Goal: Find specific page/section: Find specific page/section

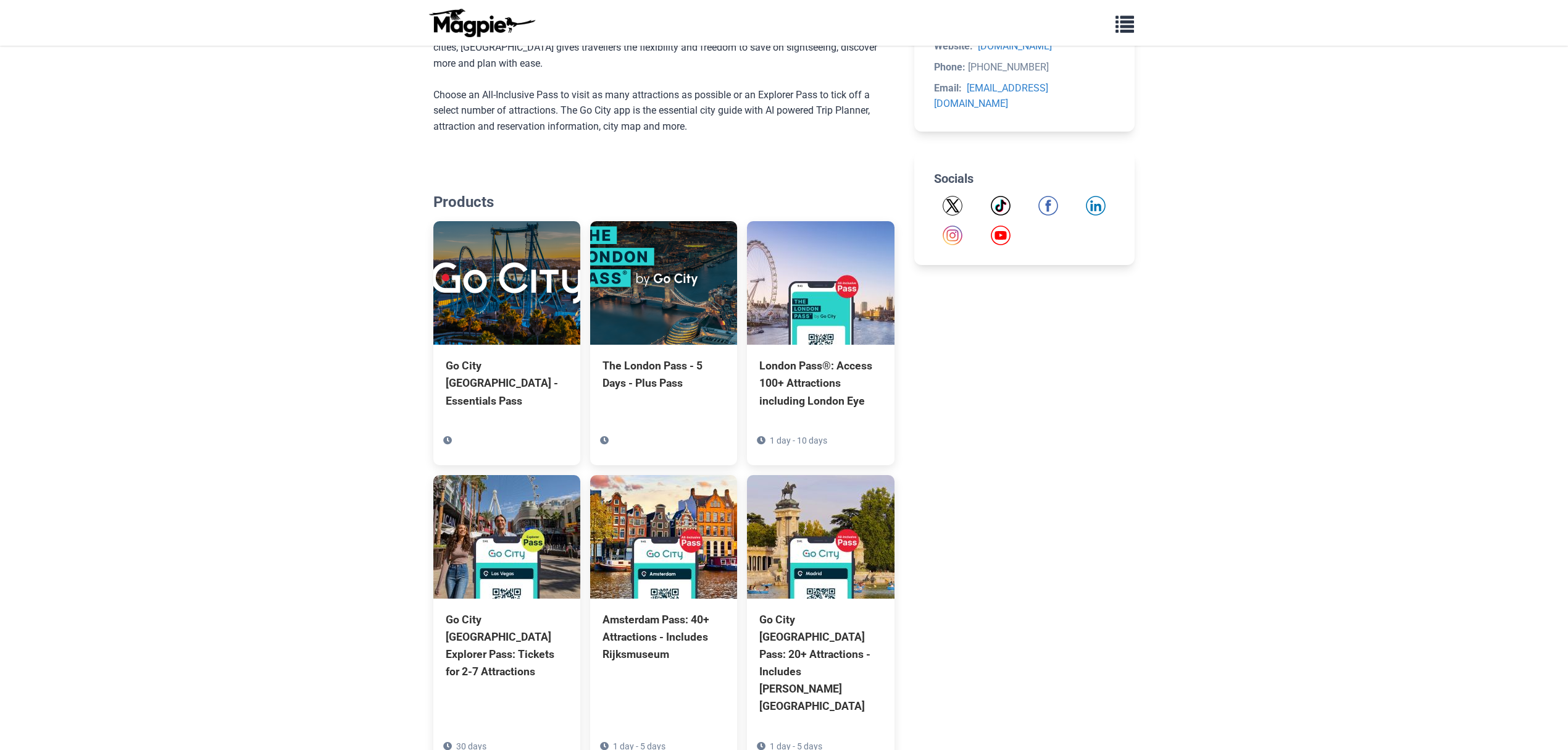
scroll to position [494, 0]
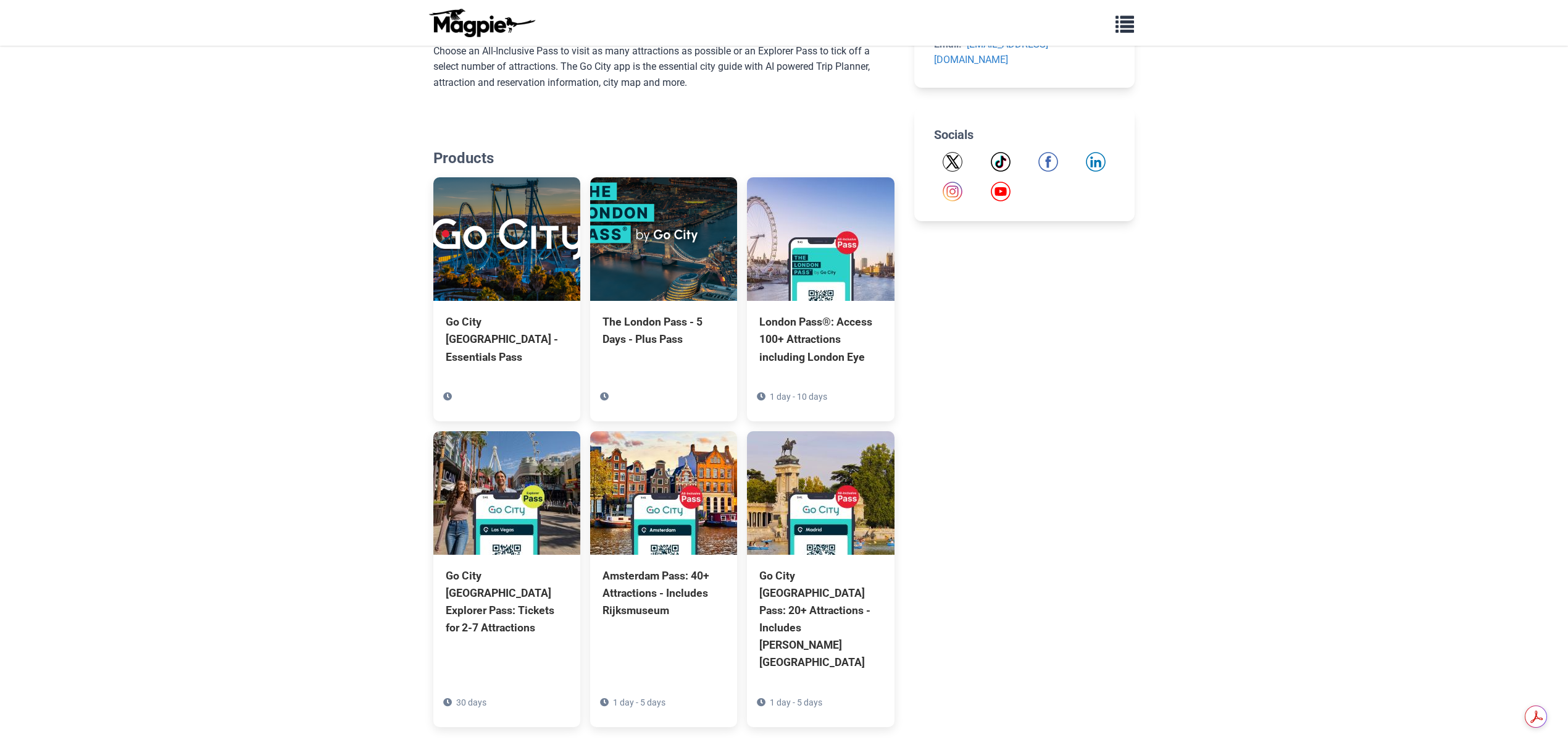
click at [664, 749] on link "See more" at bounding box center [663, 756] width 48 height 13
click at [665, 749] on link "See more" at bounding box center [663, 756] width 48 height 13
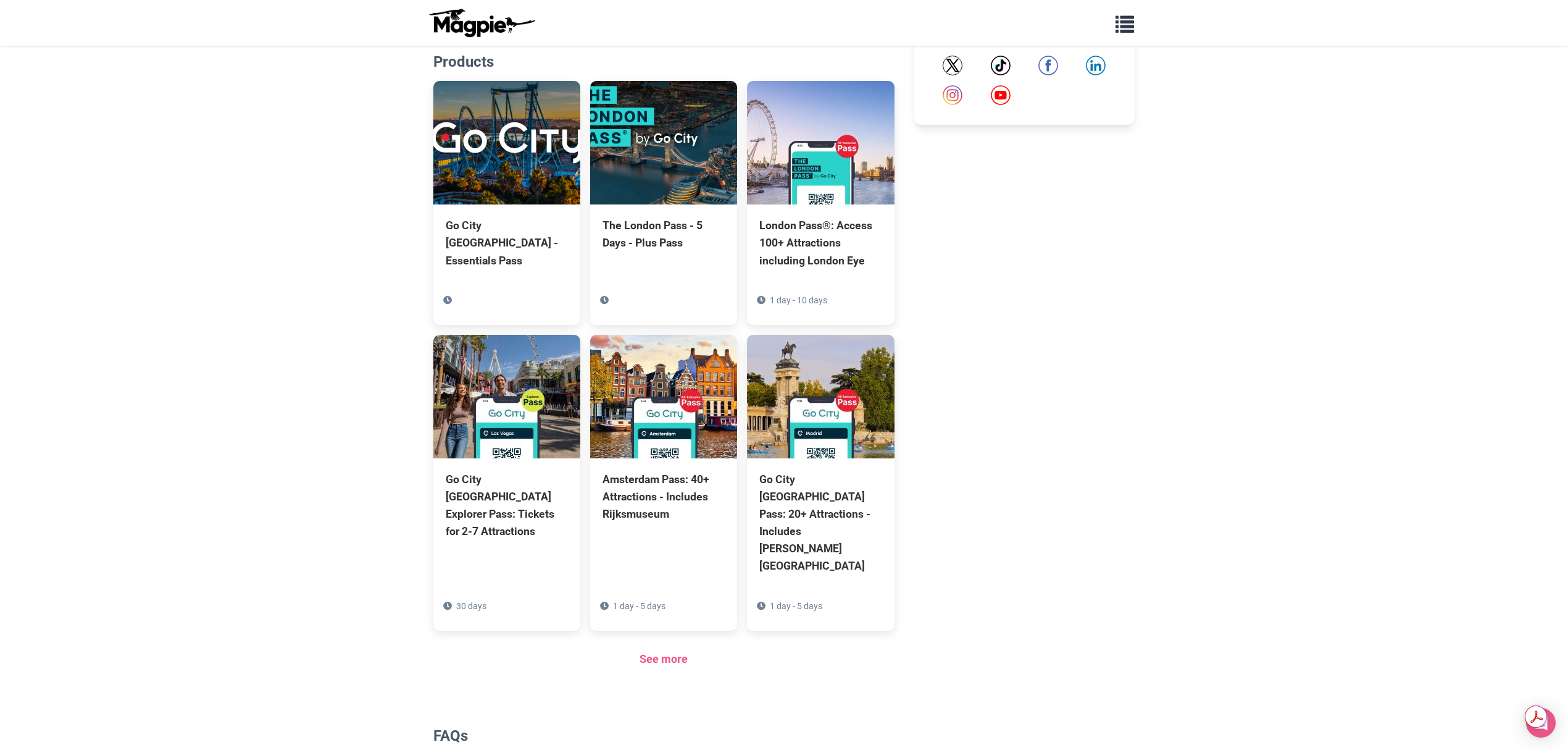
scroll to position [667, 0]
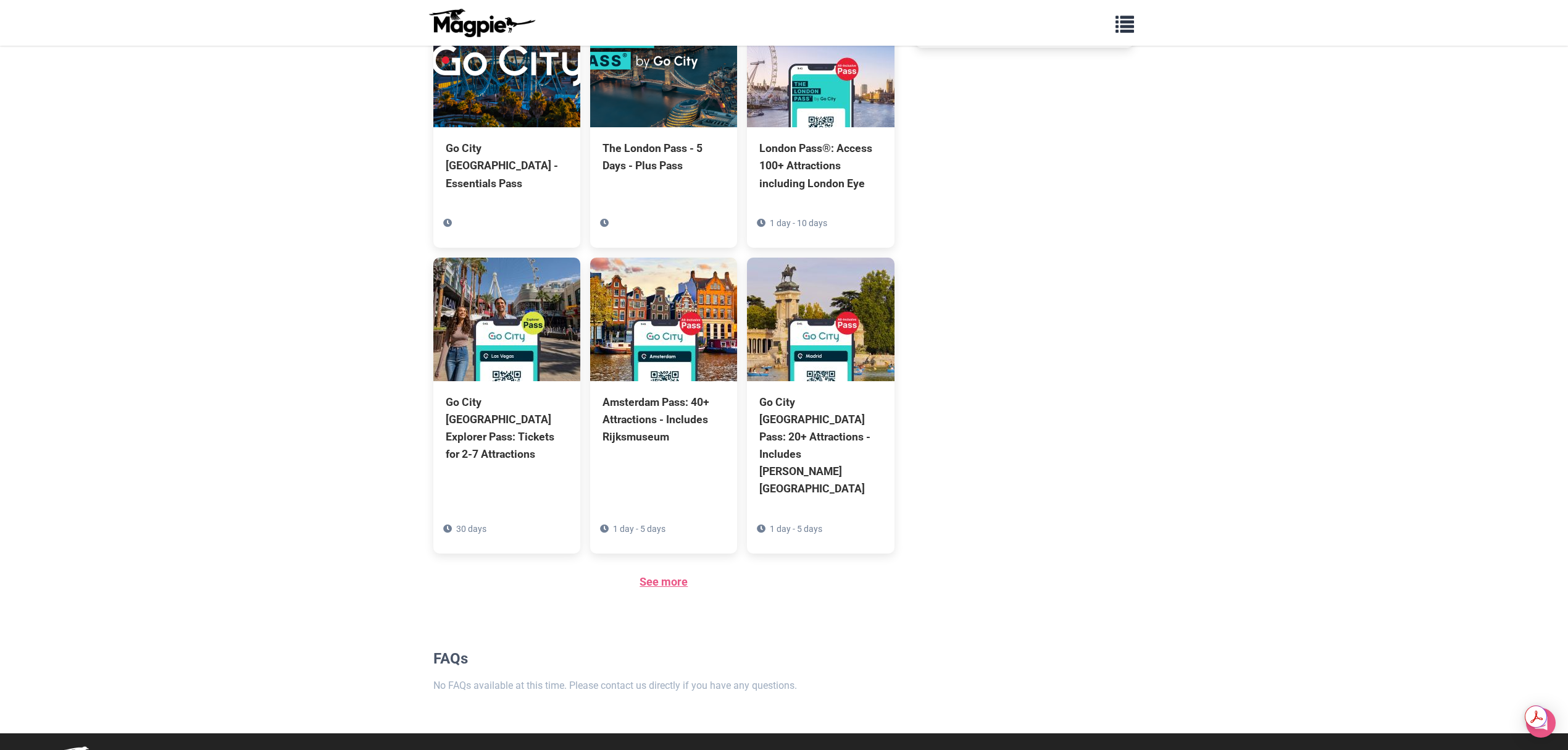
click at [678, 575] on link "See more" at bounding box center [663, 582] width 48 height 13
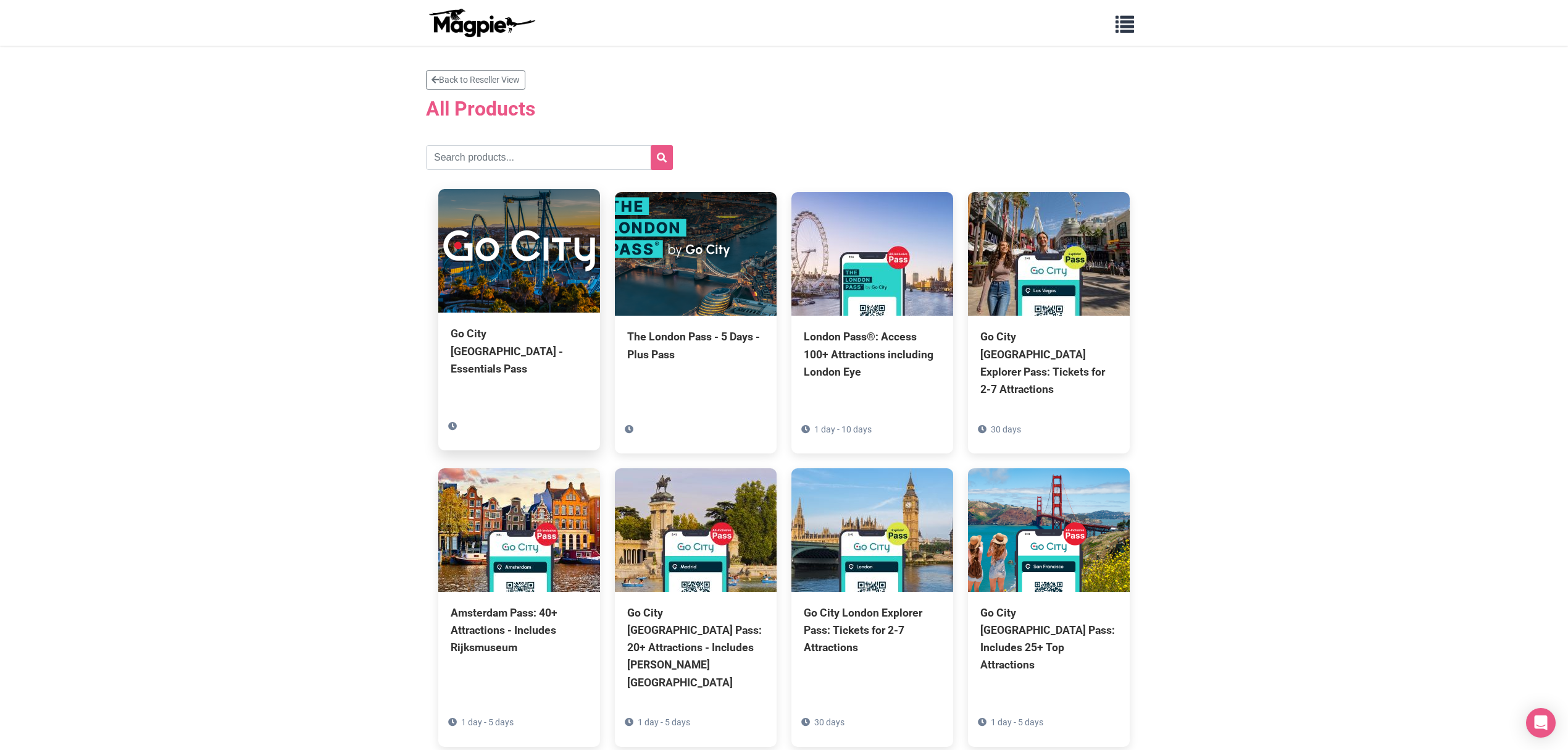
click at [540, 348] on div "Go City [GEOGRAPHIC_DATA] - Essentials Pass" at bounding box center [520, 351] width 137 height 52
click at [484, 331] on div "Go City [GEOGRAPHIC_DATA] - Essentials Pass" at bounding box center [520, 351] width 137 height 52
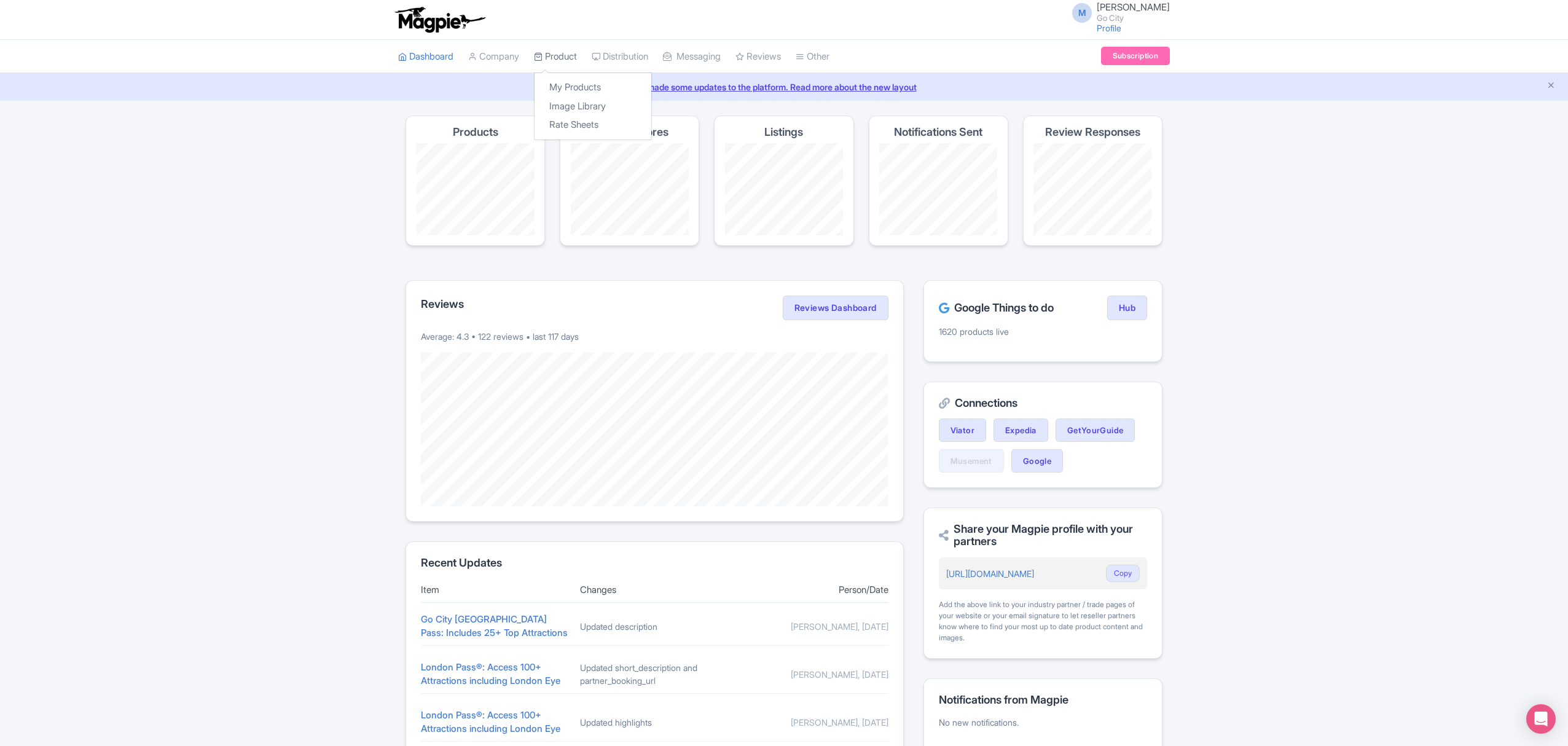
click at [575, 48] on link "Product" at bounding box center [555, 56] width 43 height 34
click at [573, 90] on link "My Products" at bounding box center [593, 88] width 116 height 19
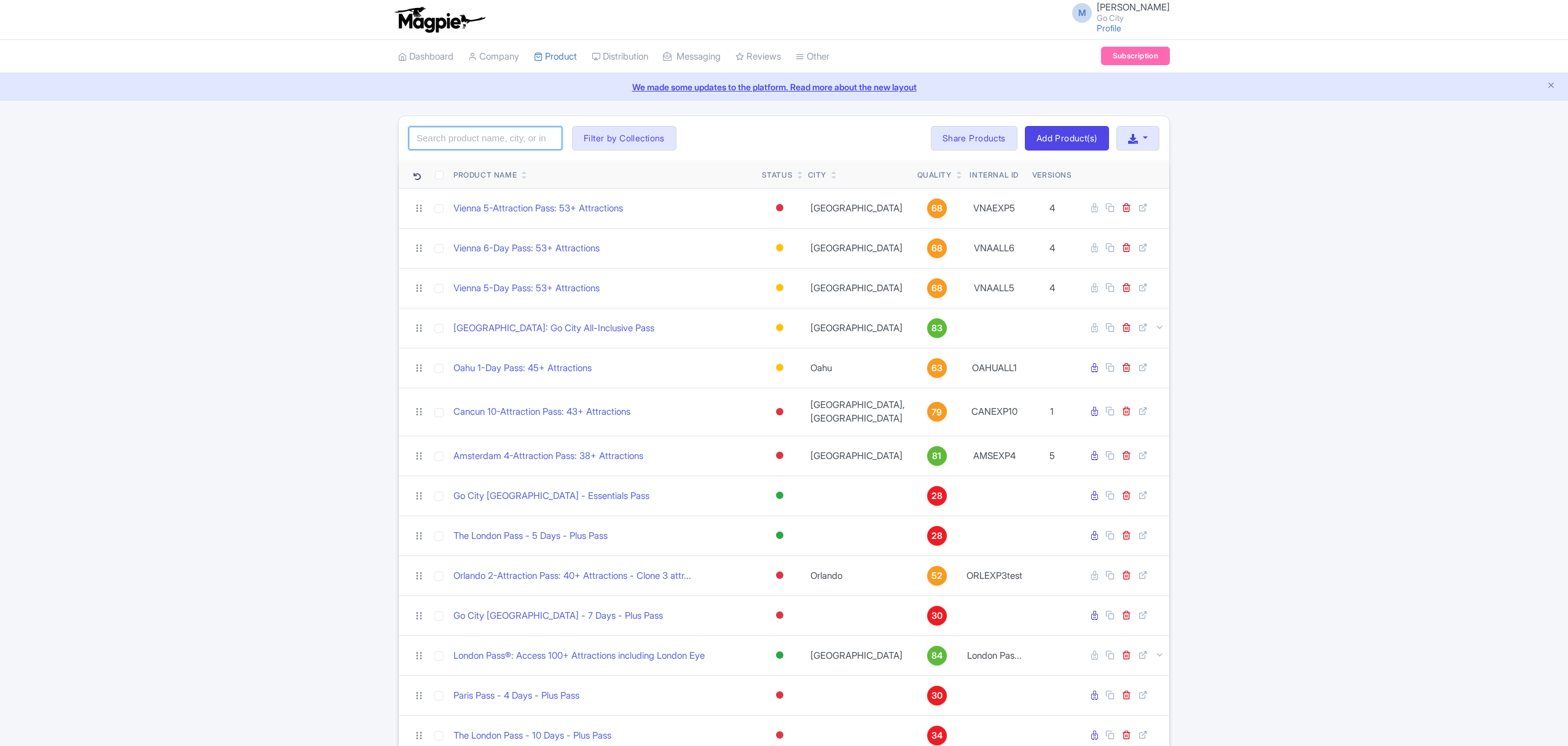
click at [450, 133] on input "search" at bounding box center [486, 138] width 153 height 23
click button "Search" at bounding box center [0, 0] width 0 height 0
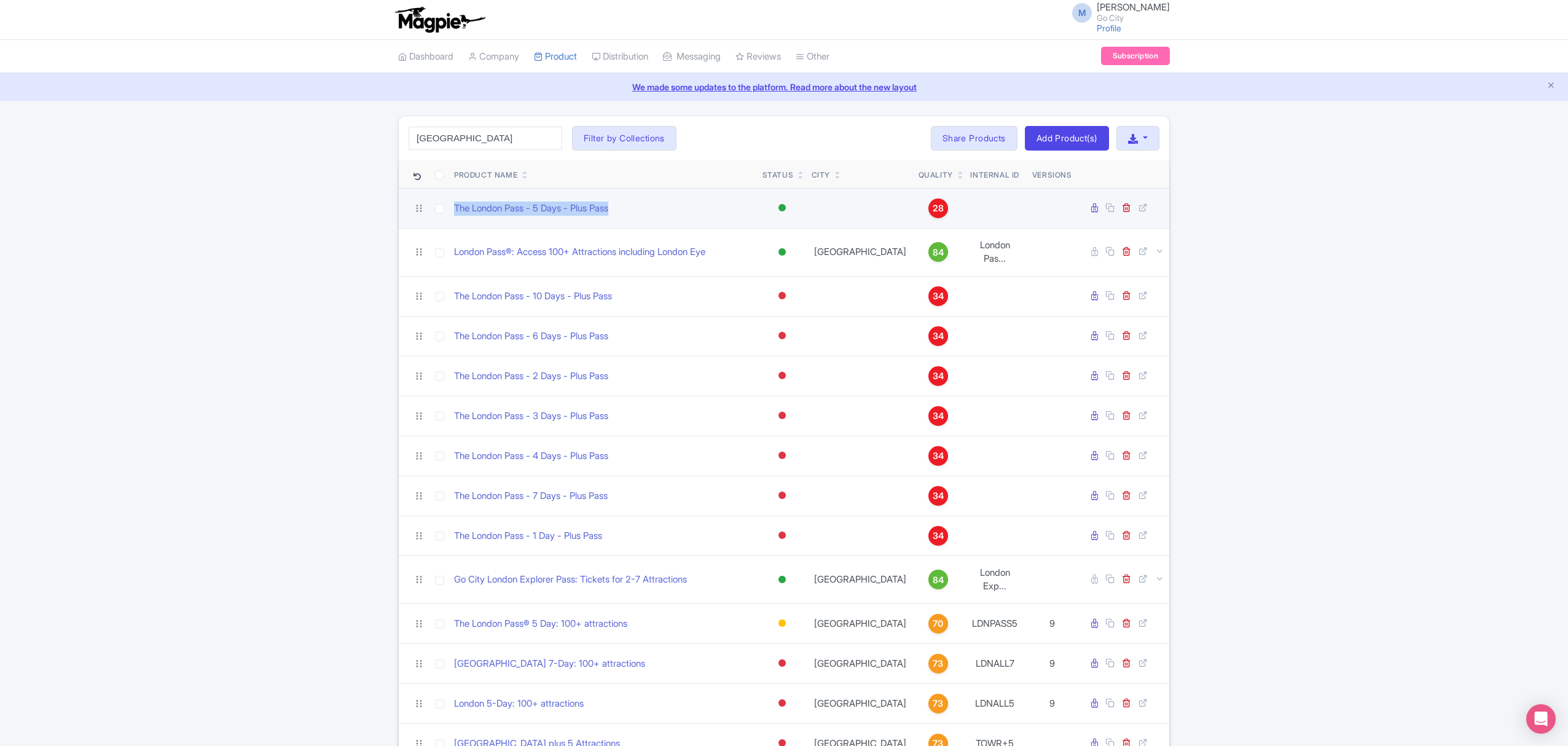
drag, startPoint x: 636, startPoint y: 204, endPoint x: 451, endPoint y: 208, distance: 185.0
click at [450, 209] on td "The London Pass - 5 Days - Plus Pass" at bounding box center [603, 208] width 308 height 40
copy link "The London Pass - 5 Days - Plus Pass"
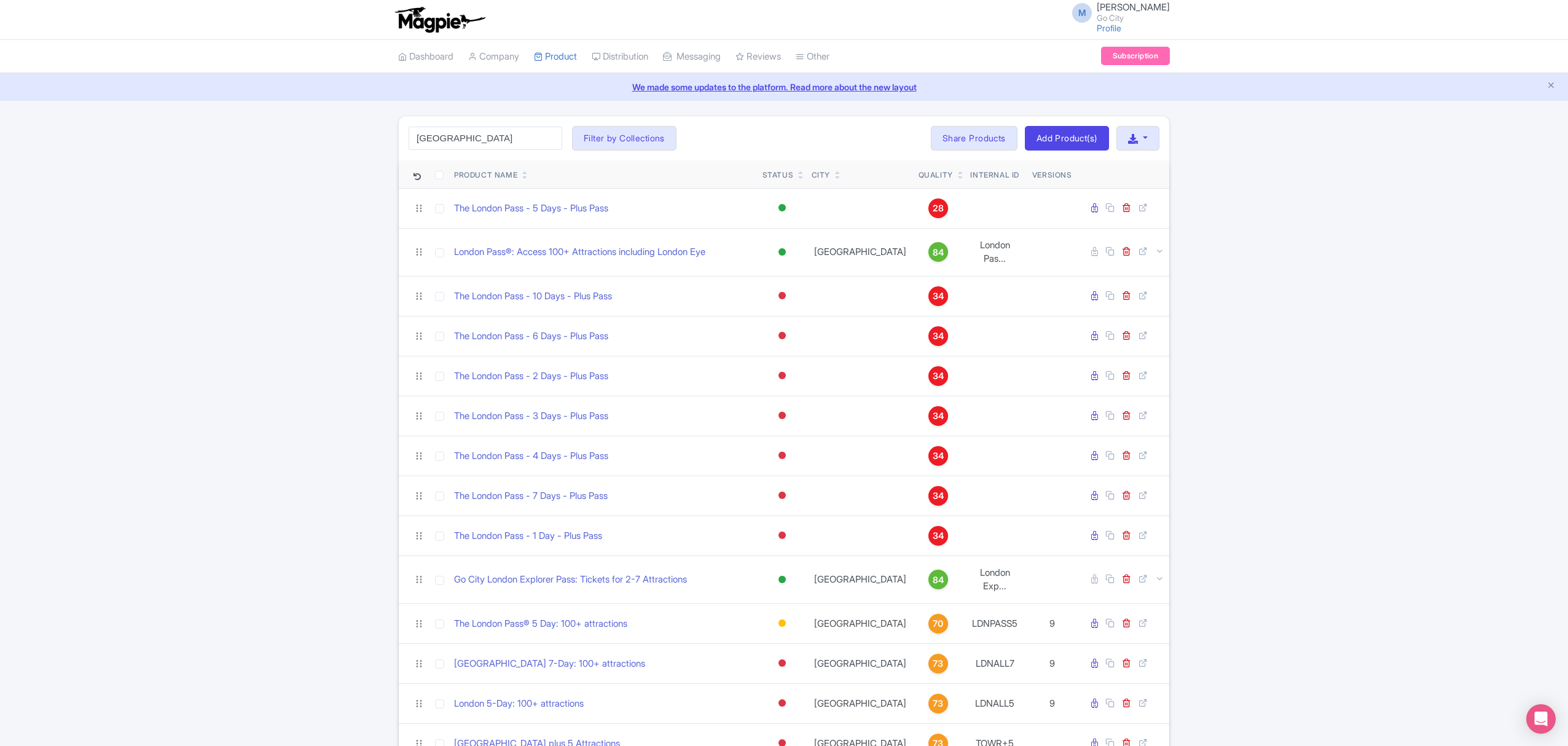
click at [470, 143] on input "london" at bounding box center [486, 138] width 153 height 23
click at [470, 142] on input "london" at bounding box center [486, 138] width 153 height 23
click button "Search" at bounding box center [0, 0] width 0 height 0
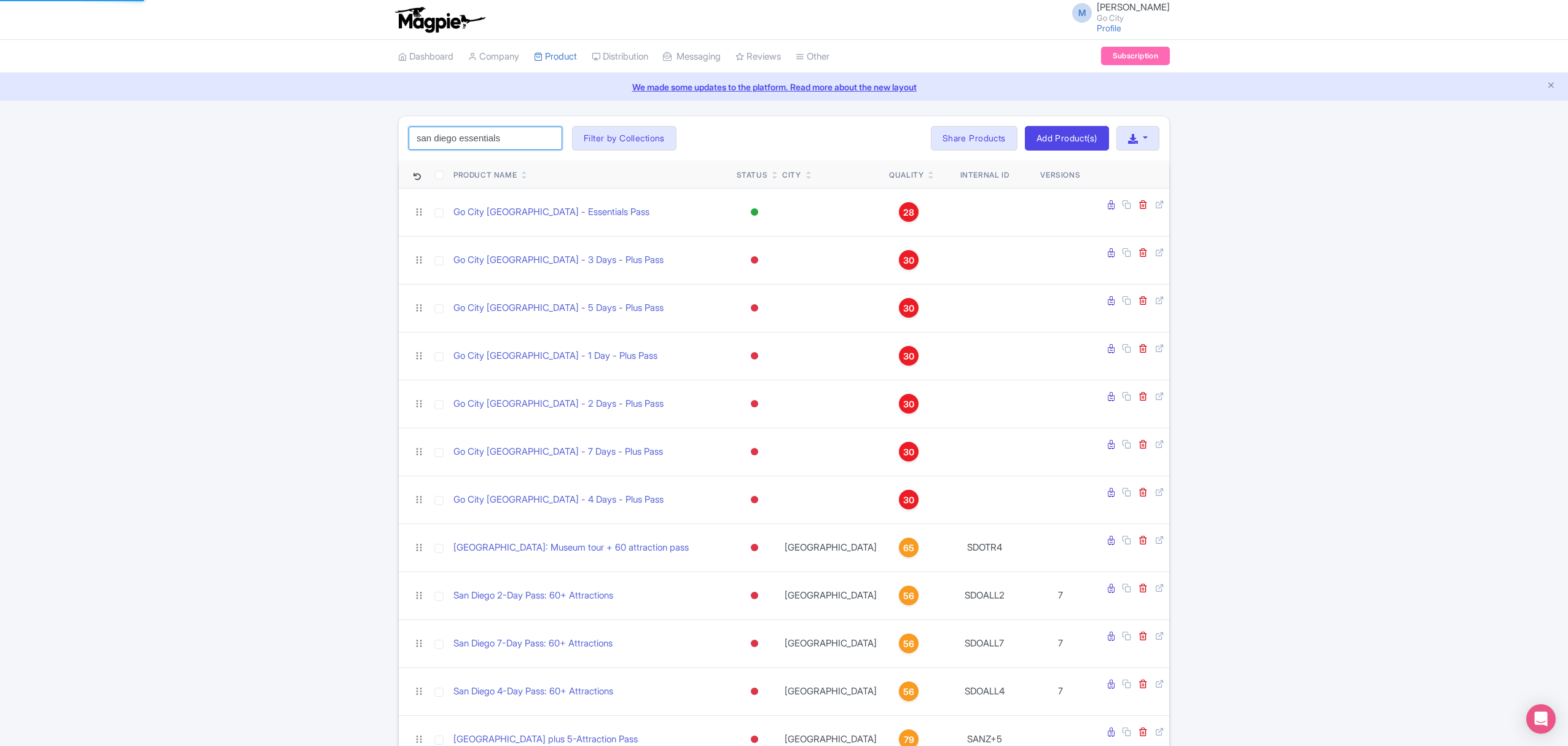
click button "Search" at bounding box center [0, 0] width 0 height 0
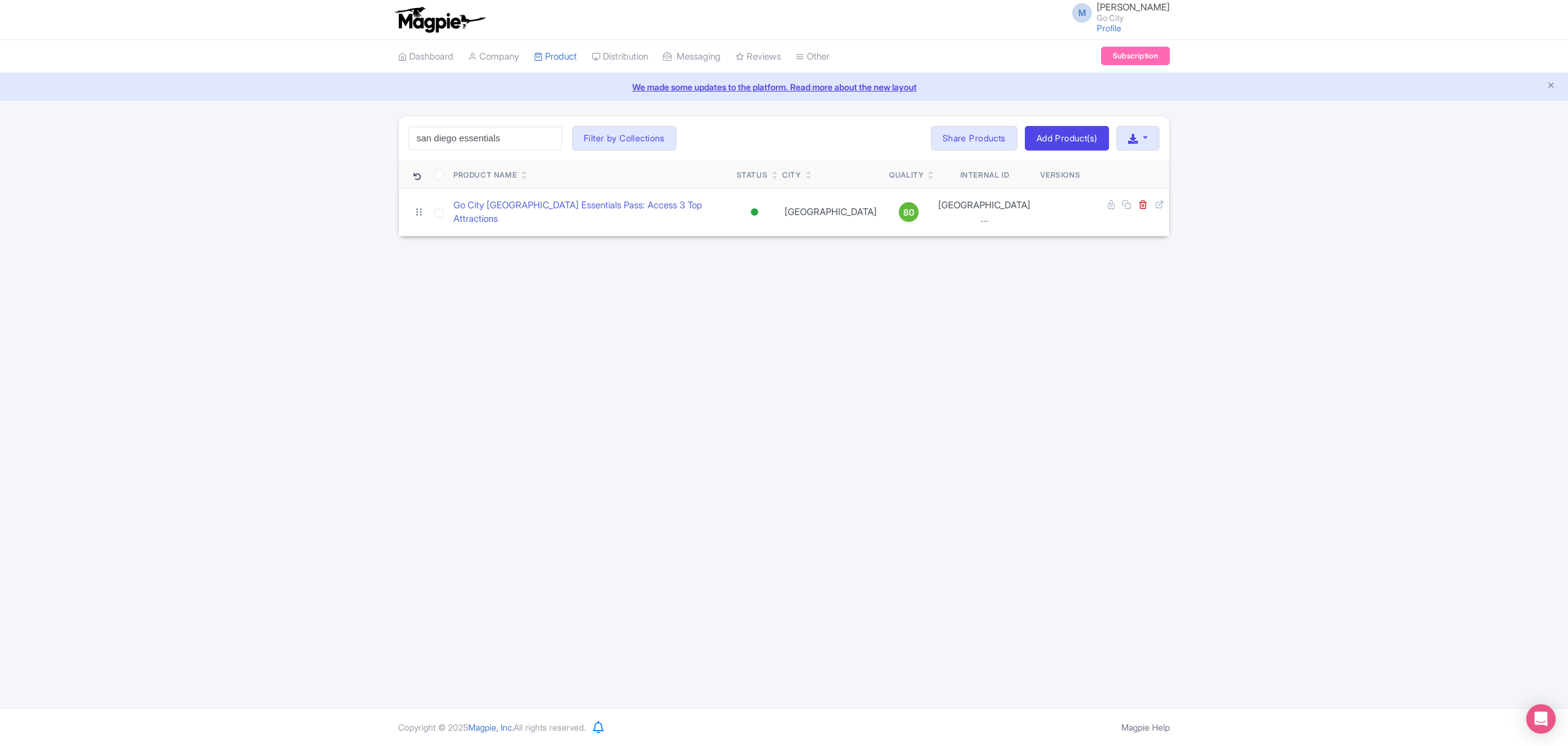
click at [1218, 343] on div "M Maria Fusani Go City Profile Users Settings Sign out Dashboard Company Produc…" at bounding box center [784, 354] width 1568 height 708
click at [523, 142] on input "san diego essentials" at bounding box center [486, 138] width 153 height 23
click button "Search" at bounding box center [0, 0] width 0 height 0
click at [521, 140] on input "san diego essential" at bounding box center [486, 138] width 153 height 23
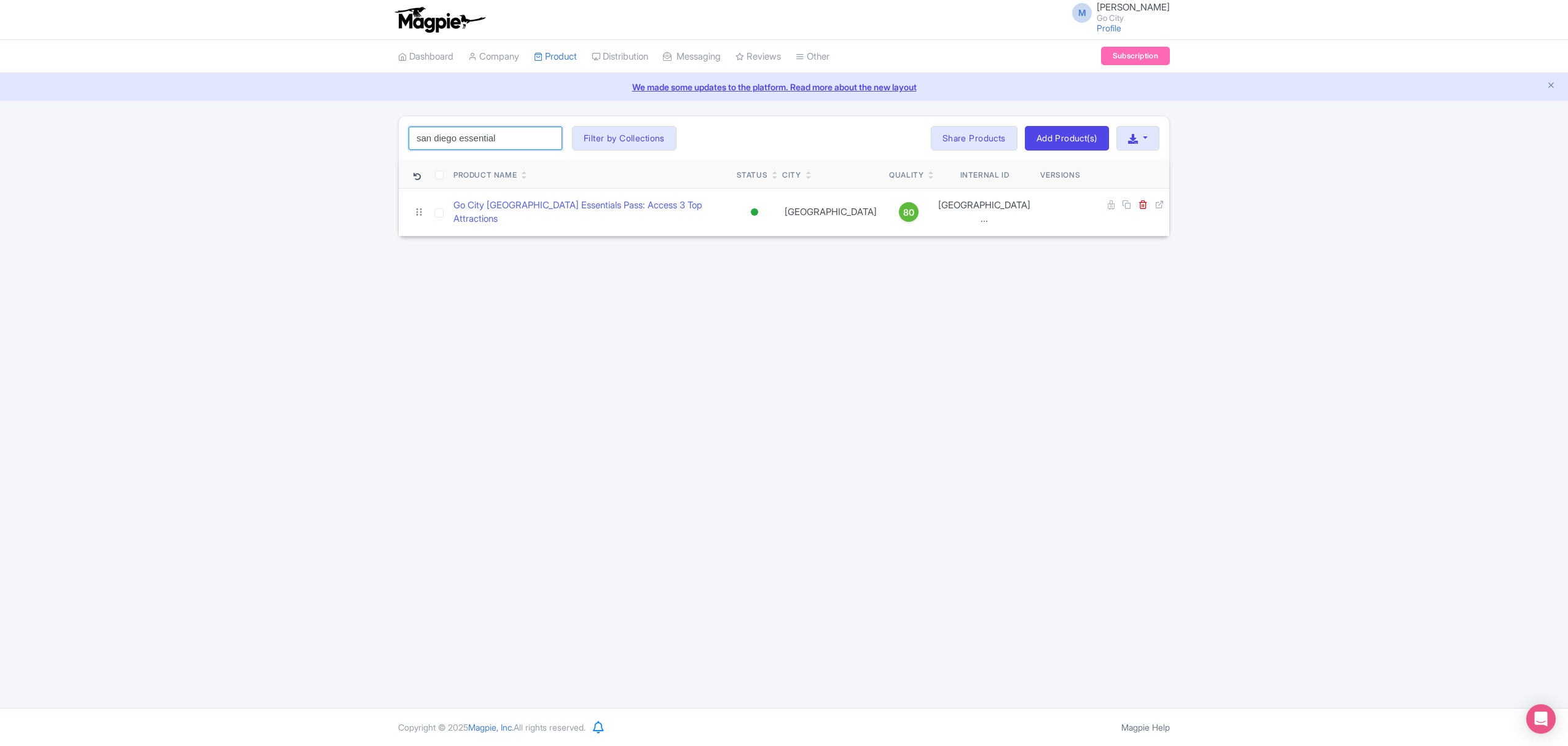
click at [486, 134] on input "san diego essential" at bounding box center [486, 138] width 153 height 23
click at [527, 138] on input "san diego essential" at bounding box center [486, 138] width 153 height 23
type input "[GEOGRAPHIC_DATA]"
click button "Search" at bounding box center [0, 0] width 0 height 0
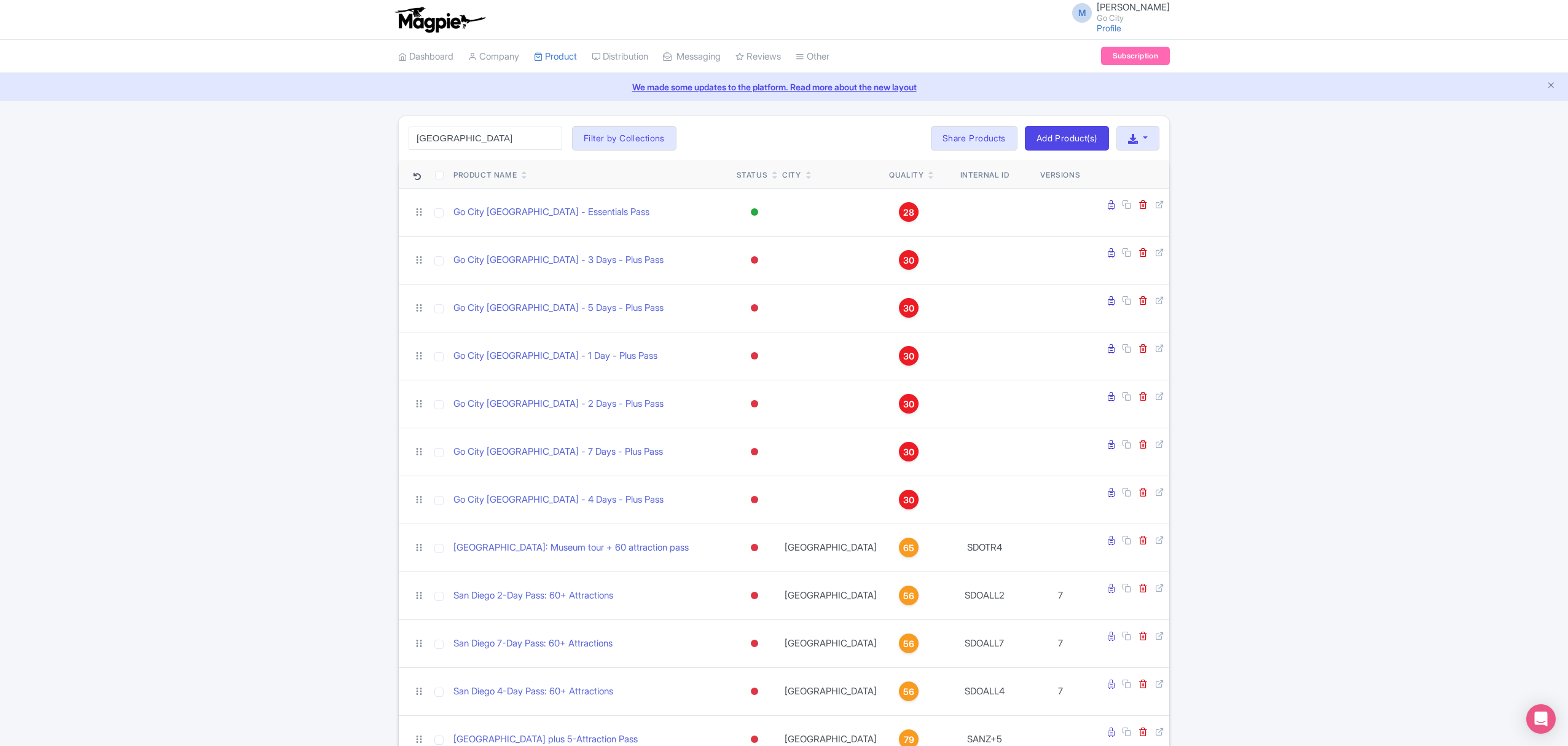
click at [778, 175] on icon at bounding box center [776, 177] width 6 height 7
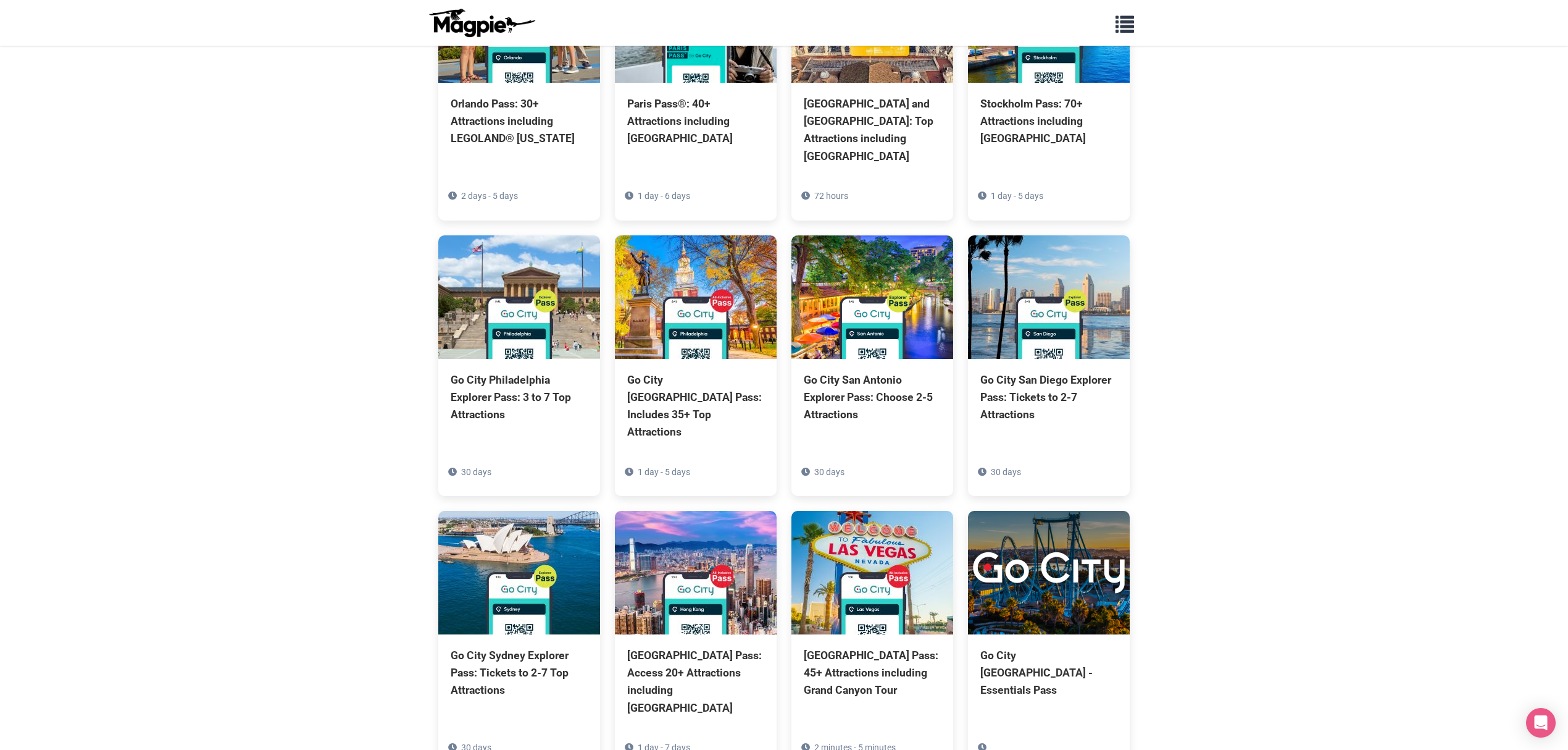
scroll to position [1143, 0]
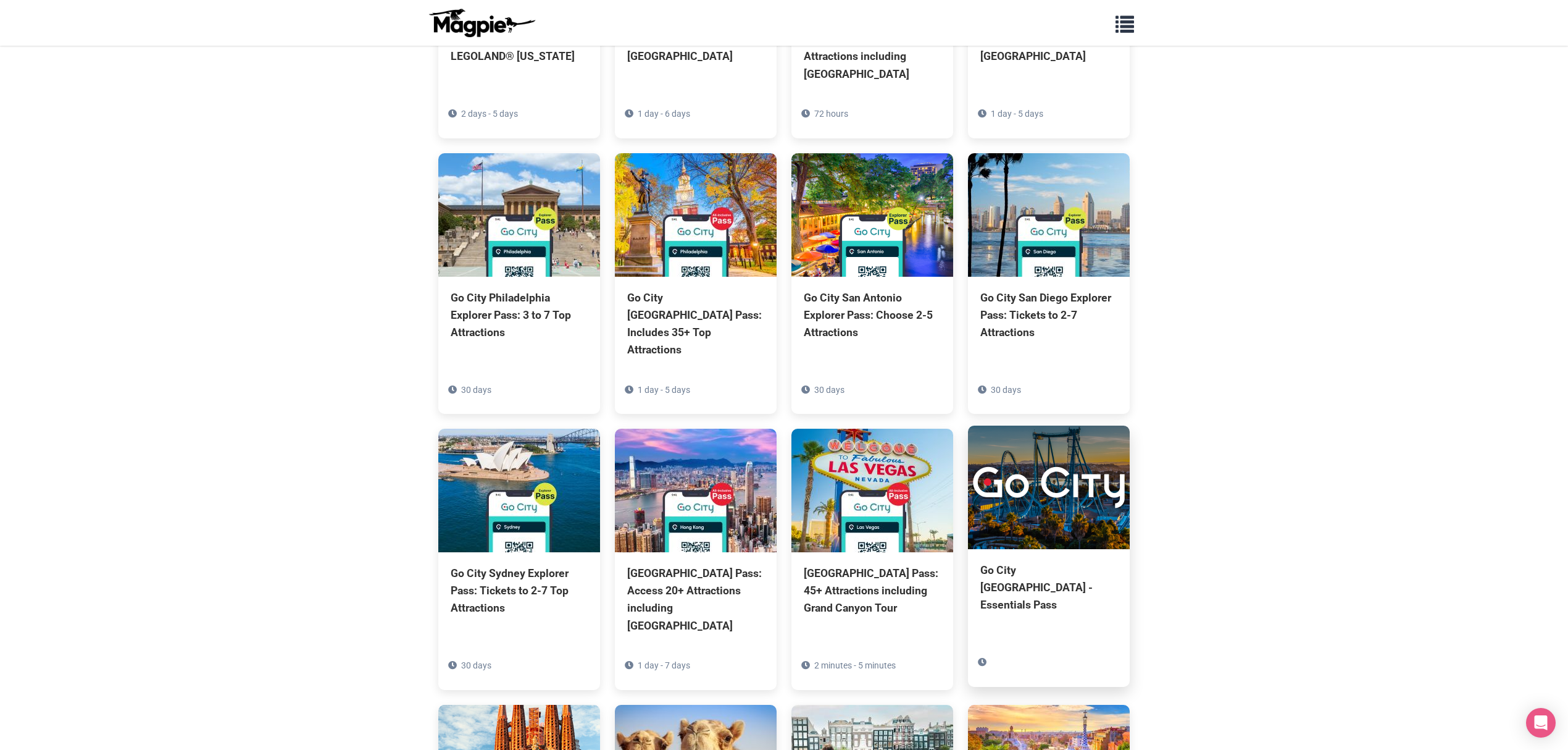
click at [1027, 562] on div "Go City [GEOGRAPHIC_DATA] - Essentials Pass" at bounding box center [1049, 588] width 137 height 52
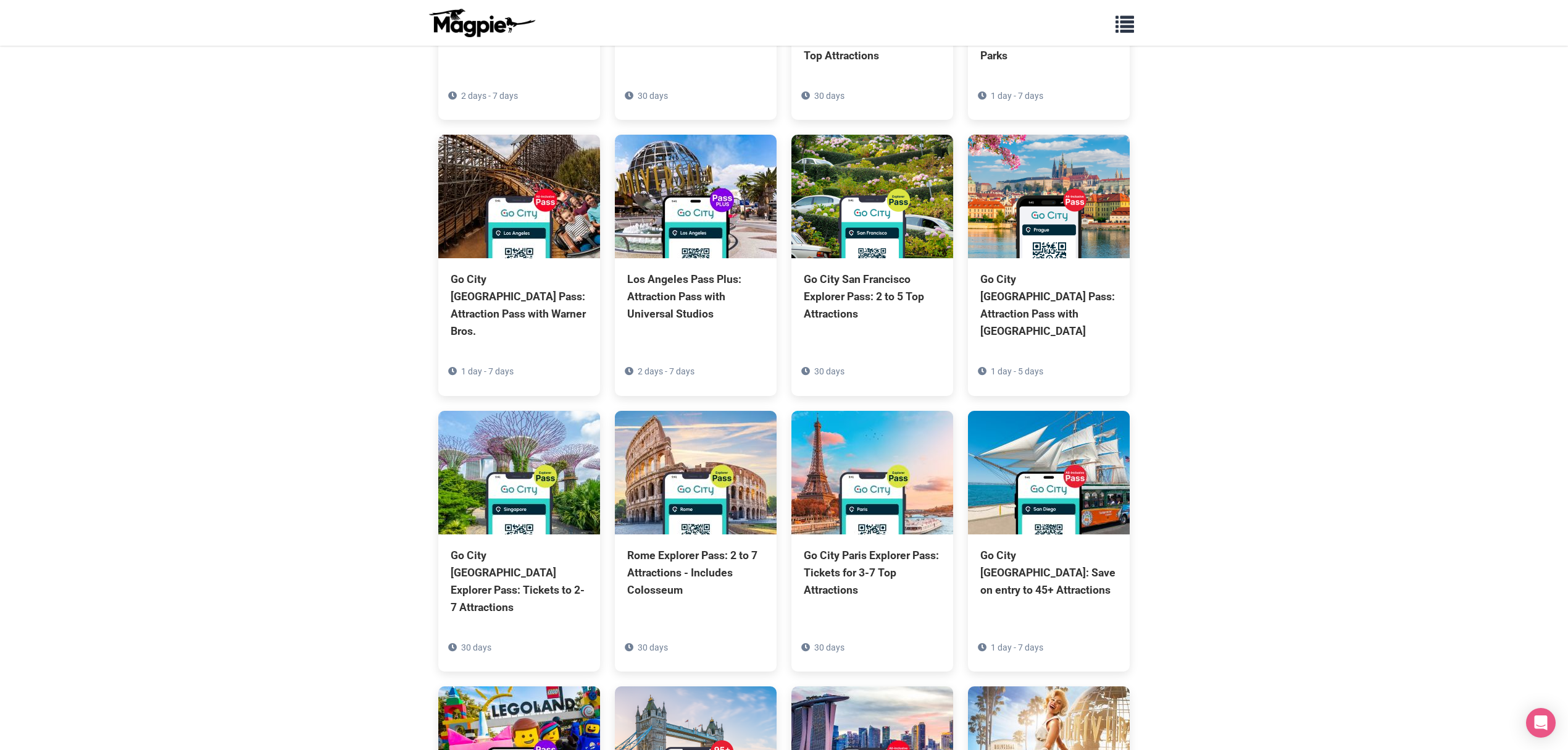
scroll to position [3327, 0]
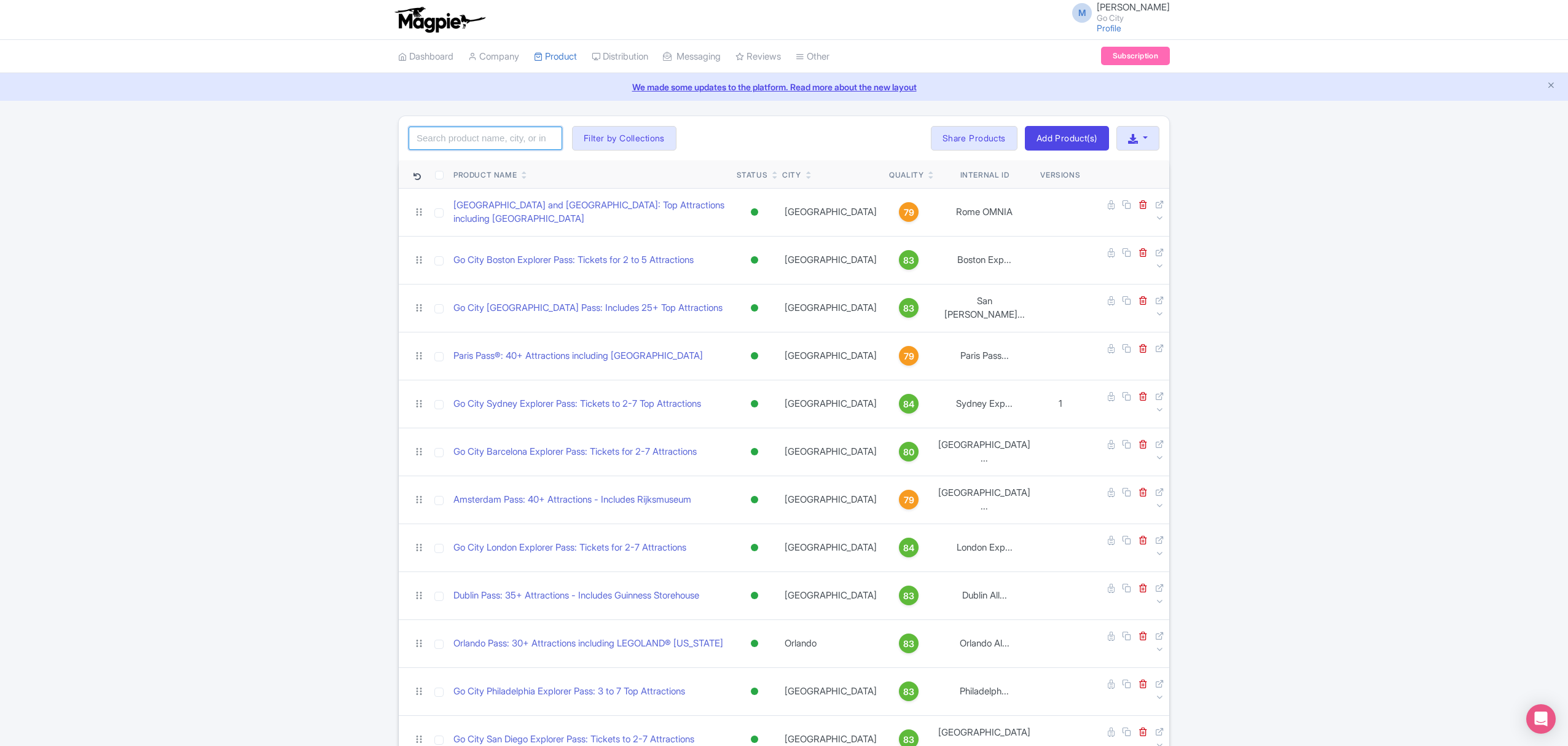
click at [444, 133] on input "search" at bounding box center [486, 138] width 153 height 23
type input "[GEOGRAPHIC_DATA]"
click button "Search" at bounding box center [0, 0] width 0 height 0
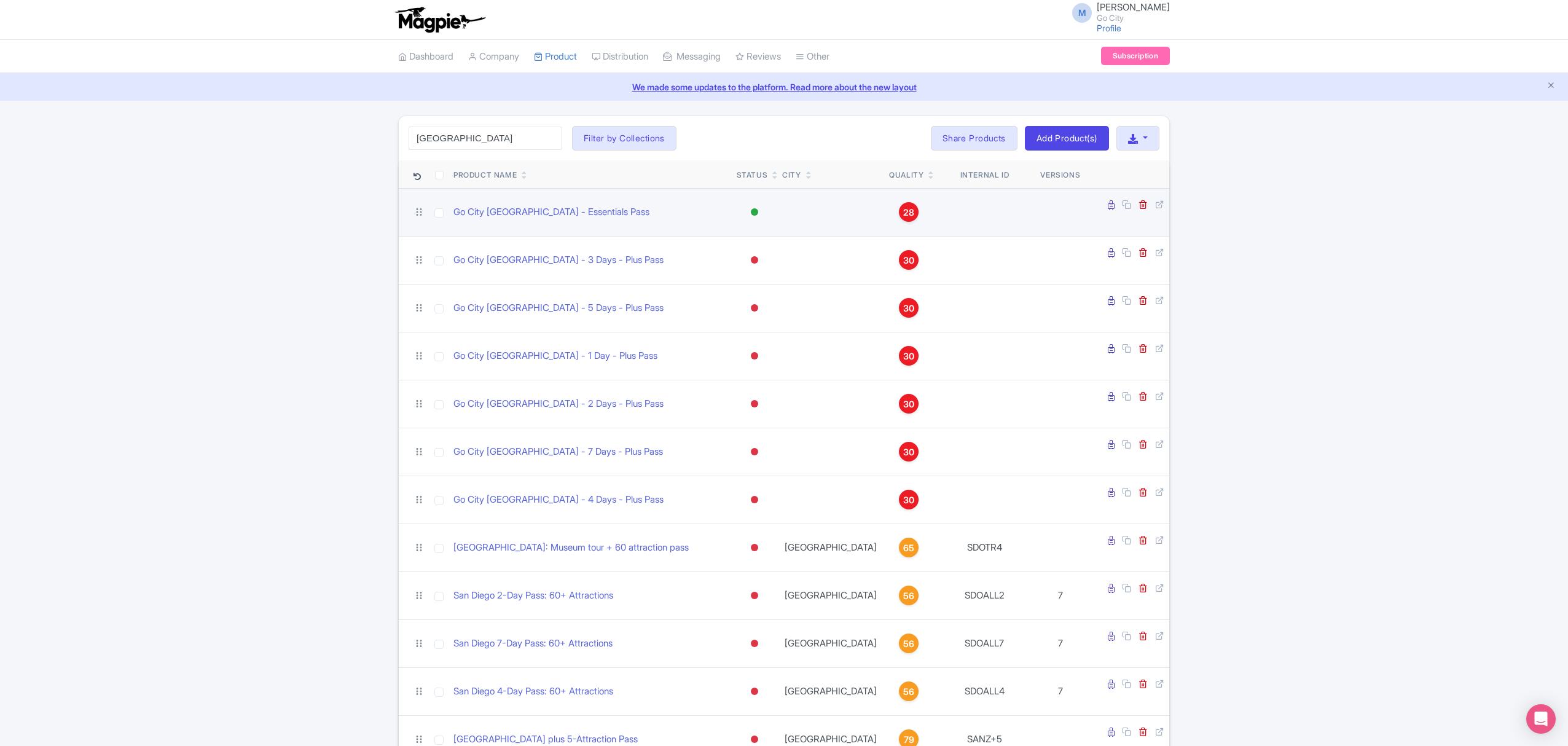
click at [758, 209] on div at bounding box center [754, 212] width 7 height 7
